Goal: Transaction & Acquisition: Purchase product/service

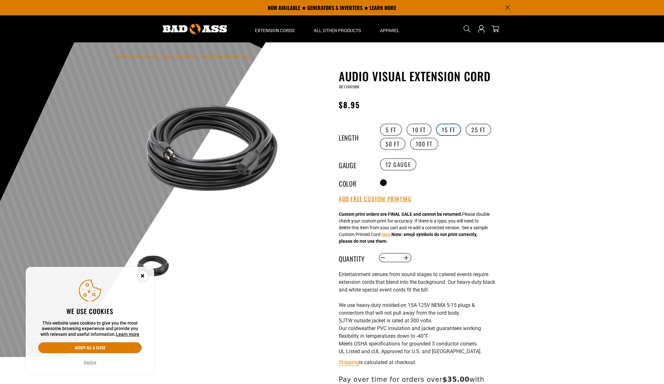
click at [449, 130] on label "15 FT" at bounding box center [448, 130] width 25 height 12
click at [420, 129] on label "10 FT" at bounding box center [419, 130] width 25 height 12
click at [98, 345] on button "Accept all & close" at bounding box center [89, 347] width 103 height 11
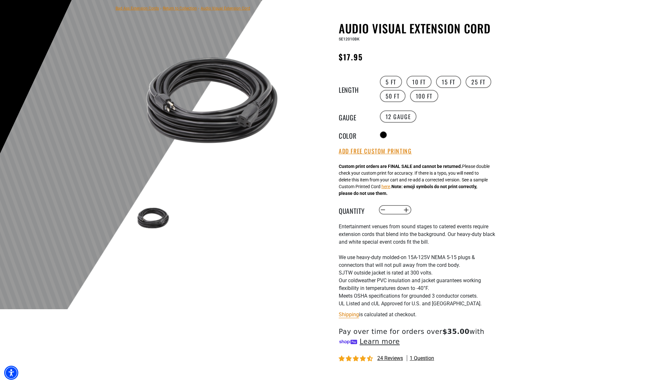
scroll to position [54, 0]
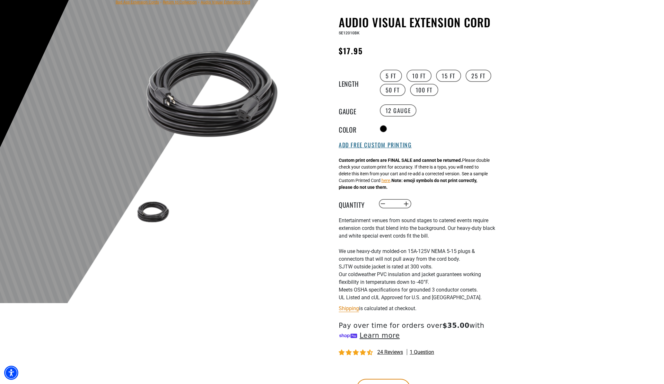
click at [383, 146] on button "Add Free Custom Printing" at bounding box center [375, 145] width 73 height 7
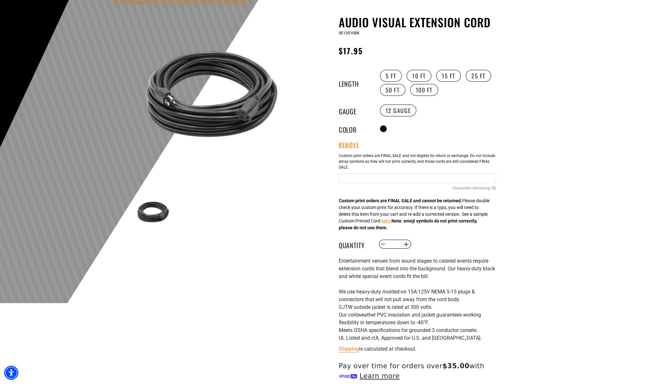
click at [356, 177] on input "Text field" at bounding box center [417, 178] width 157 height 10
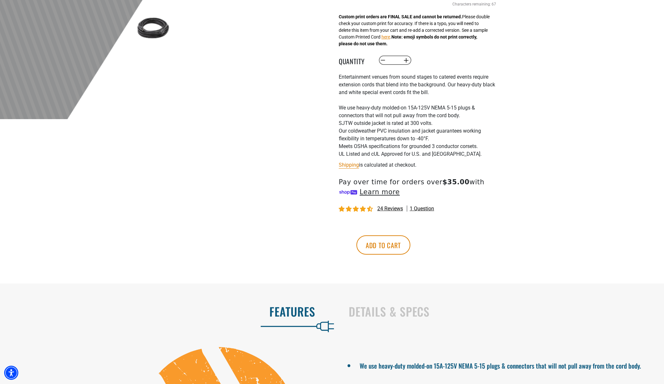
scroll to position [241, 0]
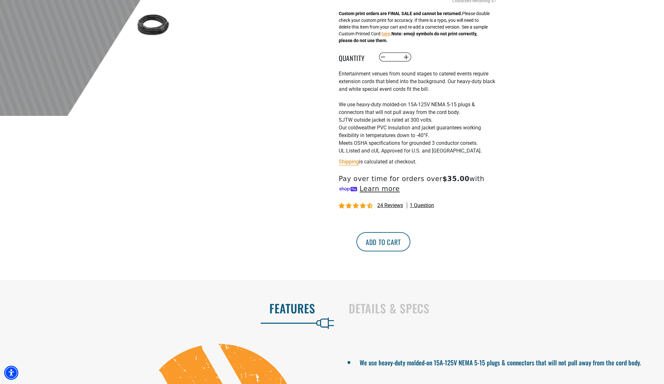
type input "**********"
click at [411, 241] on button "Add to cart" at bounding box center [384, 241] width 54 height 19
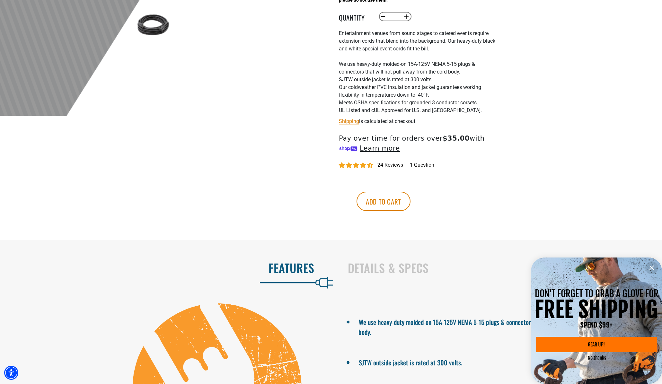
scroll to position [241, 0]
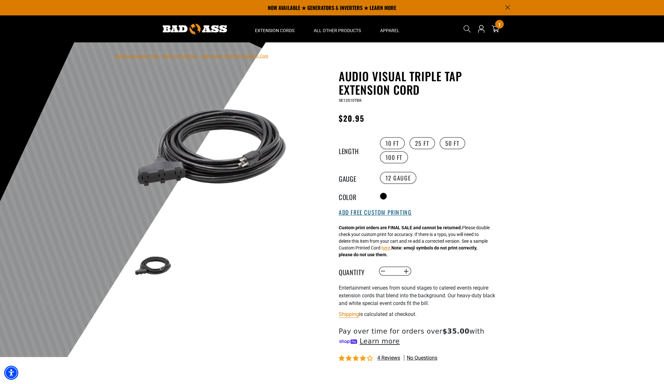
click at [366, 214] on button "Add Free Custom Printing" at bounding box center [375, 212] width 73 height 7
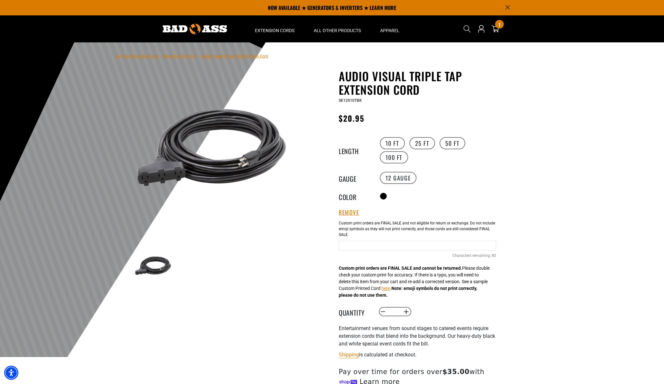
click at [358, 244] on input "text" at bounding box center [417, 246] width 157 height 10
drag, startPoint x: 420, startPoint y: 246, endPoint x: 334, endPoint y: 246, distance: 86.4
click at [334, 246] on div "Audio Visual Triple Tap Extension Cord Audio Visual Triple Tap Extension Cord S…" at bounding box center [404, 271] width 183 height 404
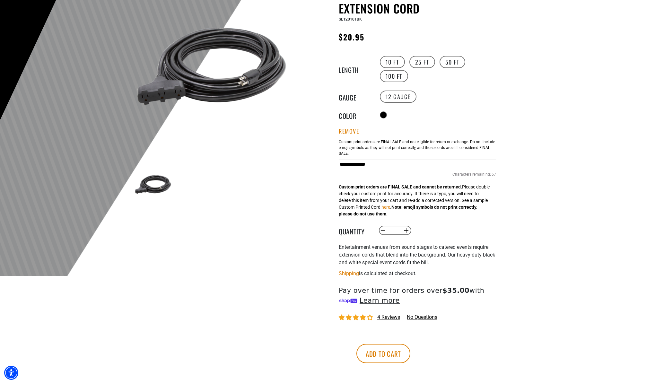
scroll to position [86, 0]
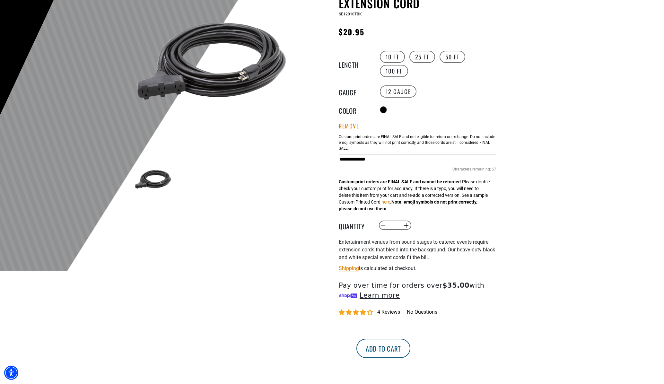
type input "**********"
click at [411, 351] on button "Add to cart" at bounding box center [384, 348] width 54 height 19
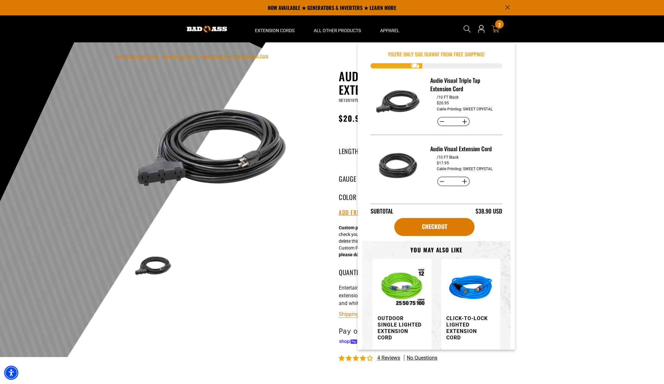
click at [496, 29] on icon at bounding box center [495, 29] width 8 height 8
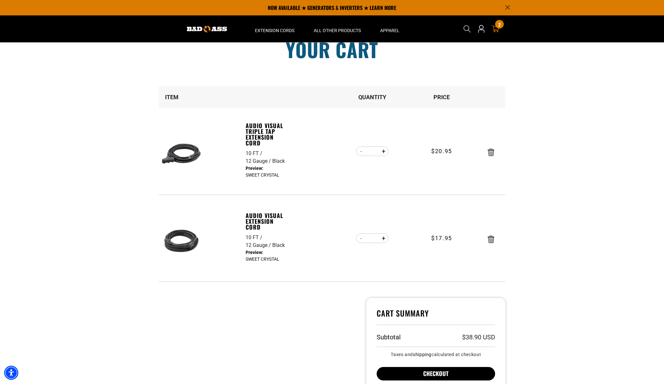
scroll to position [22, 0]
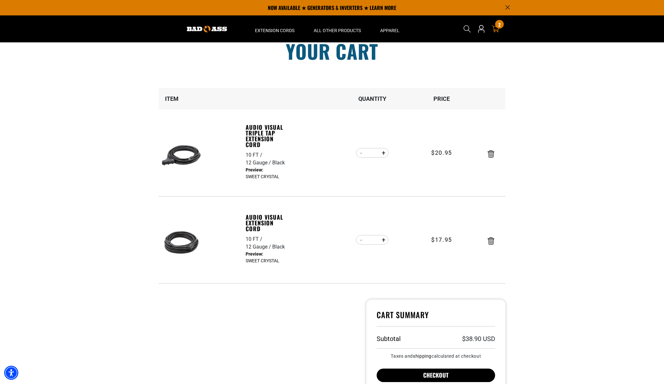
click at [456, 375] on button "Checkout" at bounding box center [436, 375] width 119 height 13
